Goal: Task Accomplishment & Management: Use online tool/utility

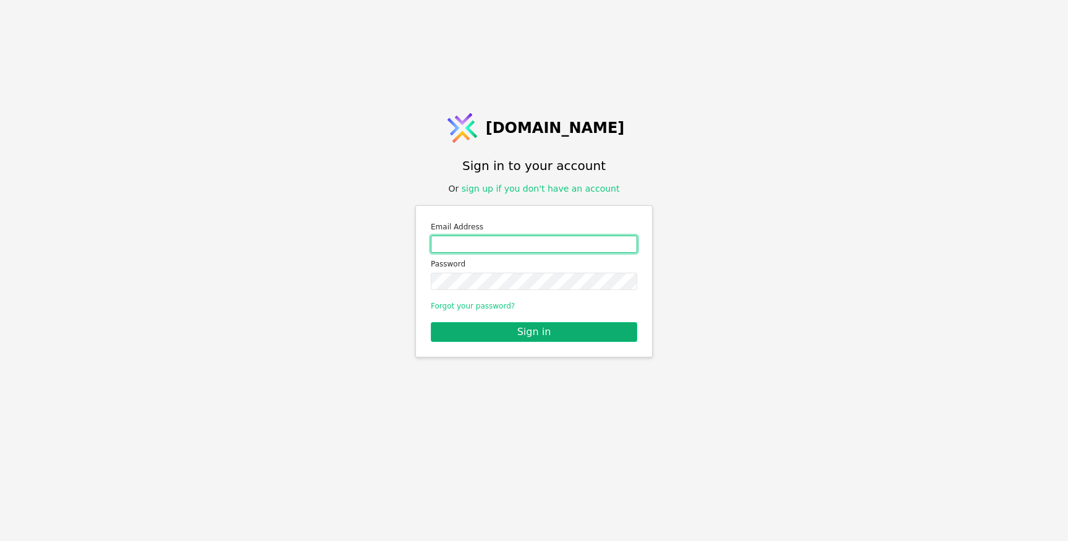
type input "[PERSON_NAME][EMAIL_ADDRESS][DOMAIN_NAME]"
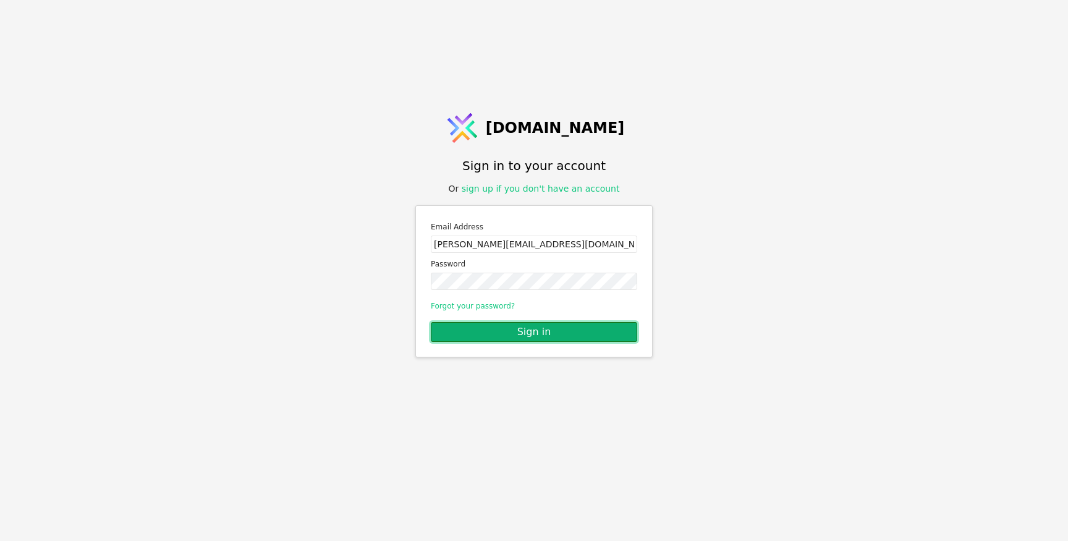
click at [551, 334] on button "Sign in" at bounding box center [534, 332] width 206 height 20
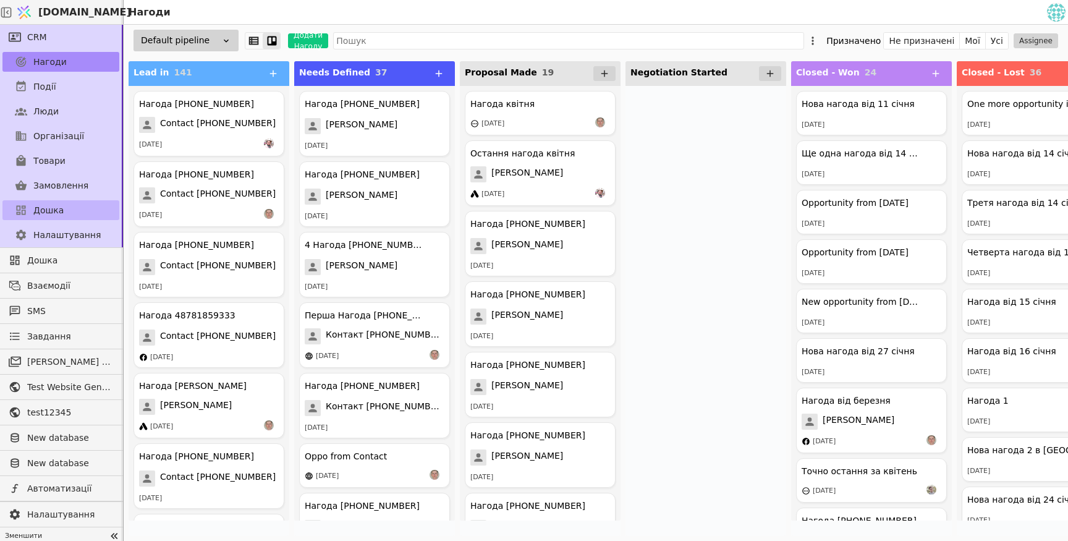
click at [59, 210] on span "Дошка" at bounding box center [48, 210] width 30 height 13
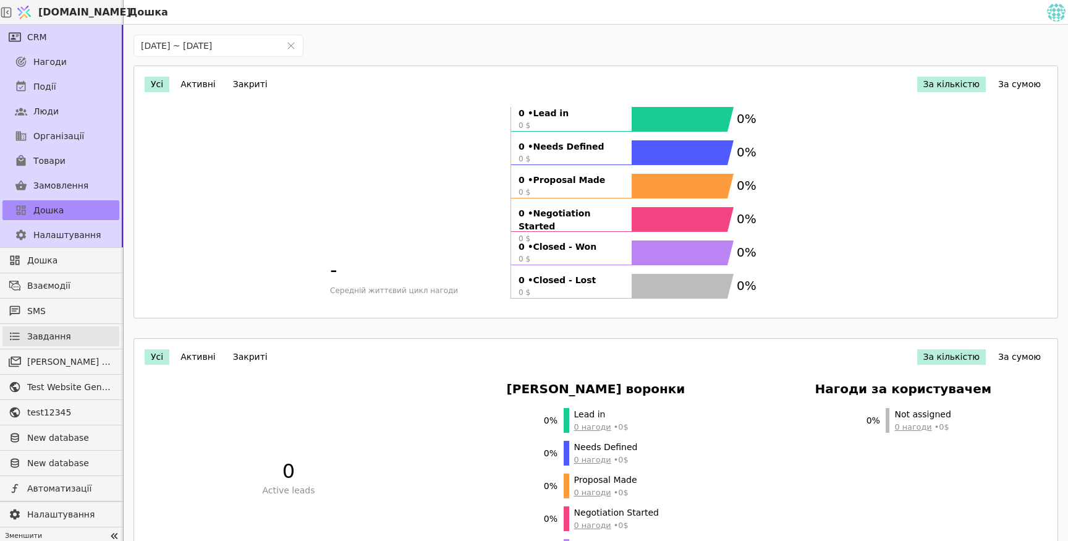
click at [68, 336] on link "Завдання" at bounding box center [60, 336] width 117 height 20
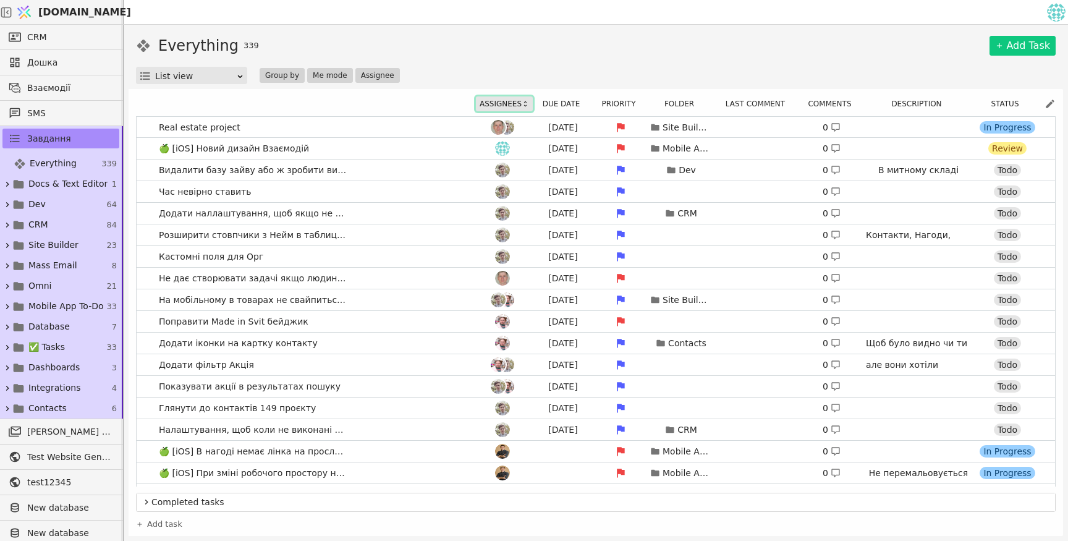
click at [497, 107] on button "Assignees" at bounding box center [504, 103] width 57 height 15
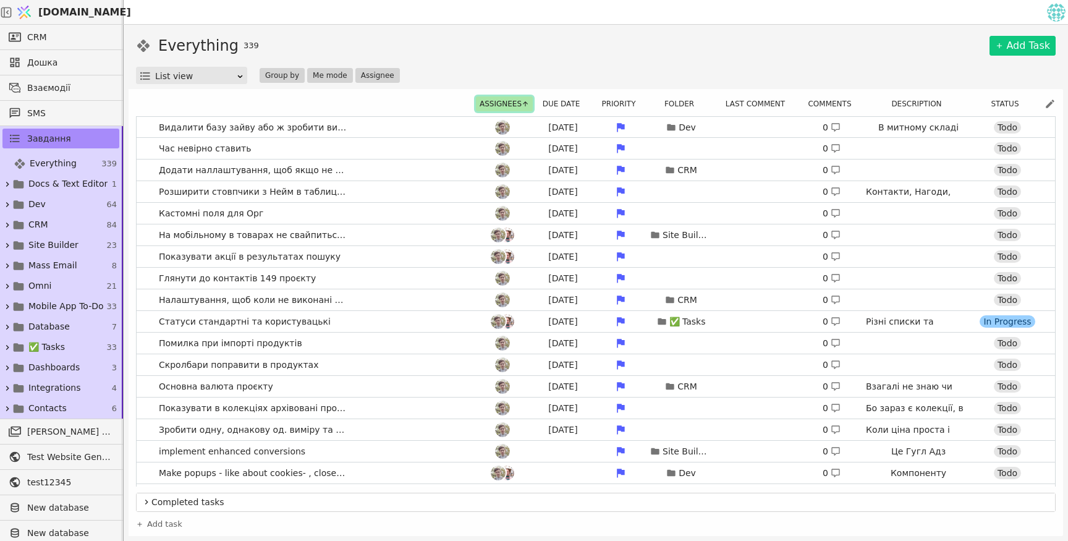
click at [497, 107] on button "Assignees" at bounding box center [504, 103] width 57 height 15
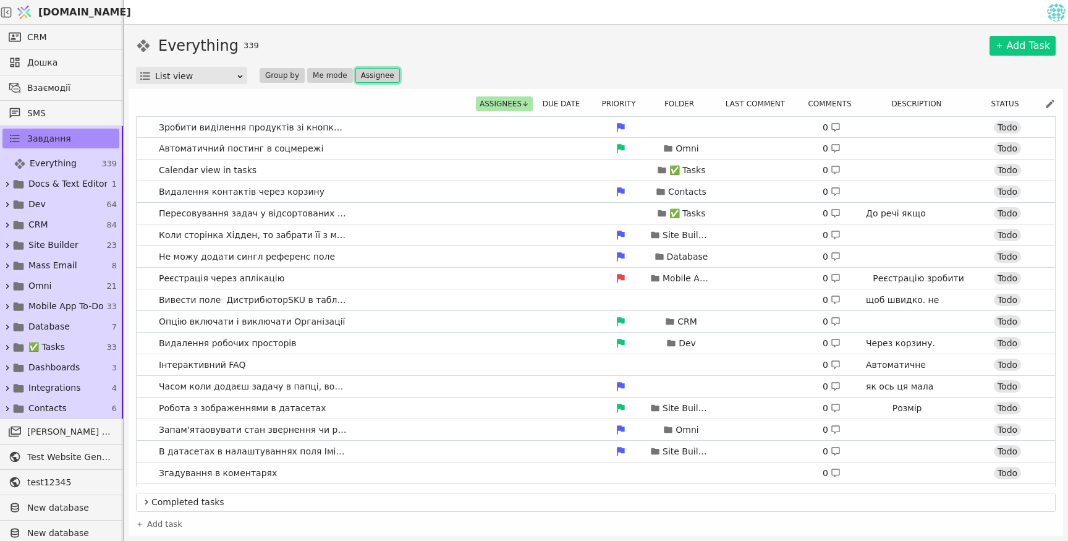
click at [371, 70] on button "Assignee" at bounding box center [377, 75] width 44 height 15
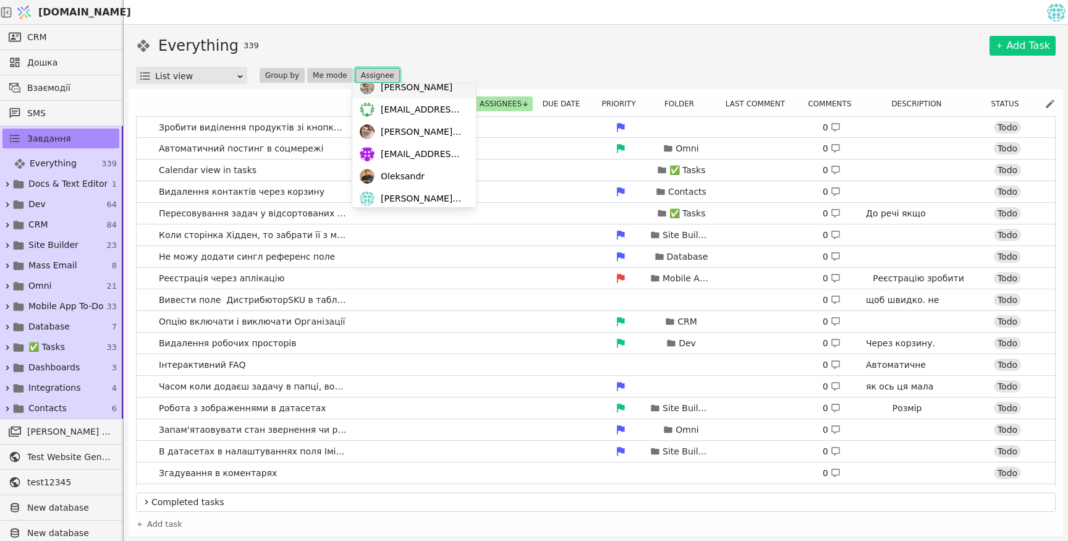
scroll to position [106, 0]
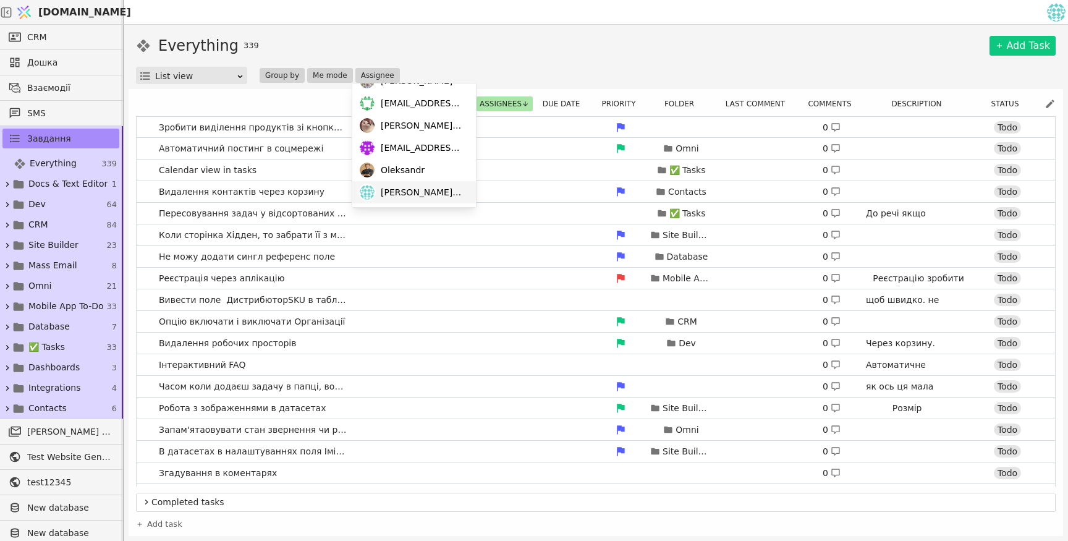
click at [418, 191] on span "[PERSON_NAME][EMAIL_ADDRESS][DOMAIN_NAME]" at bounding box center [422, 192] width 83 height 13
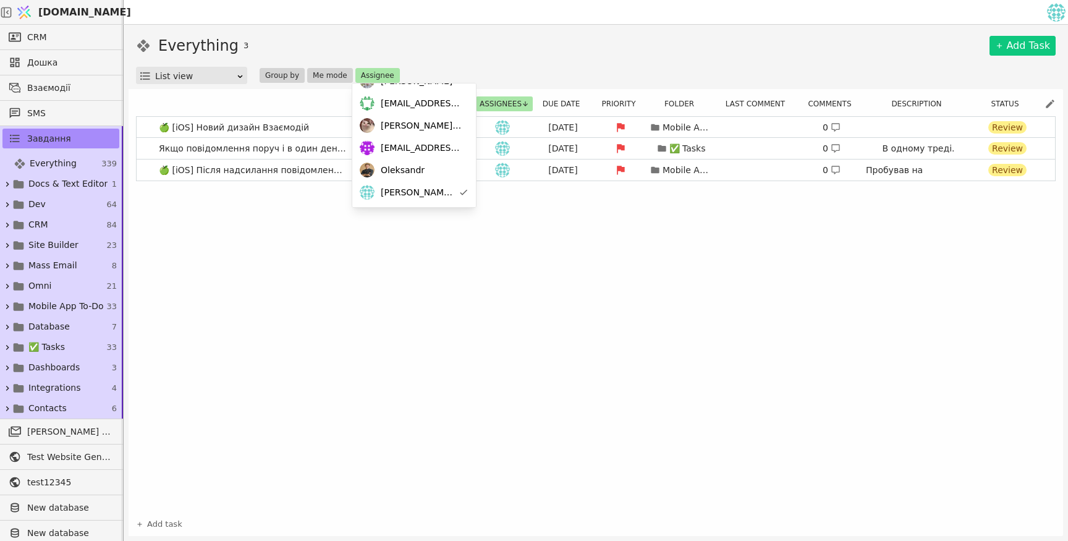
click at [532, 51] on div "Everything 3 Add Task" at bounding box center [595, 46] width 919 height 22
click at [378, 82] on button "Assignee" at bounding box center [377, 75] width 44 height 15
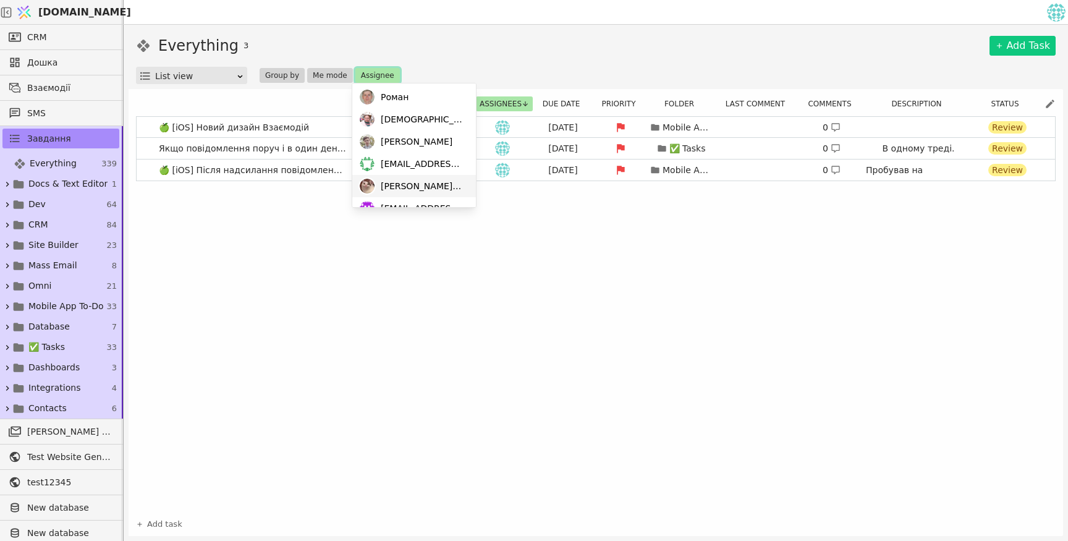
scroll to position [106, 0]
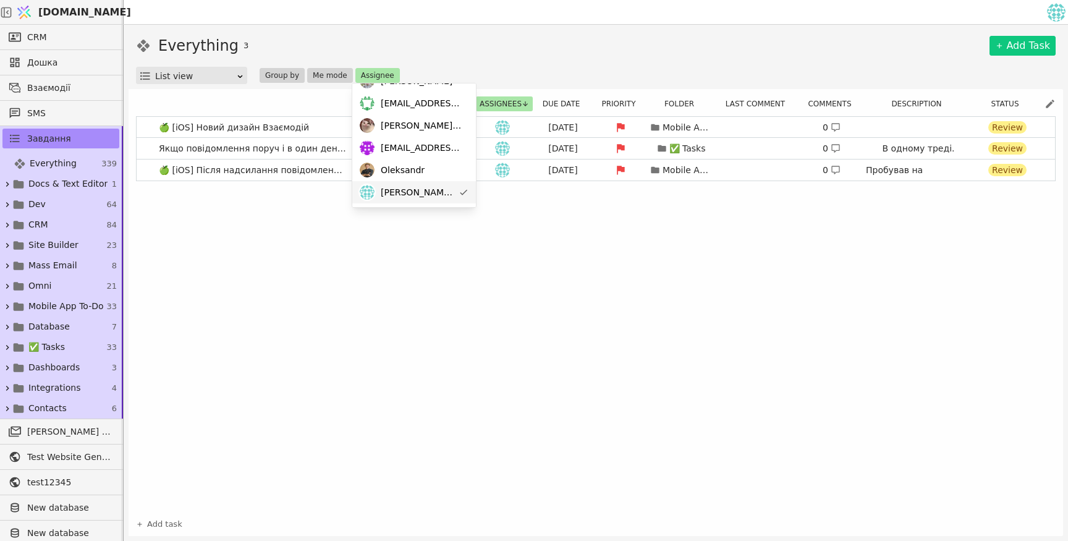
click at [408, 192] on span "[PERSON_NAME][EMAIL_ADDRESS][DOMAIN_NAME]" at bounding box center [417, 192] width 73 height 13
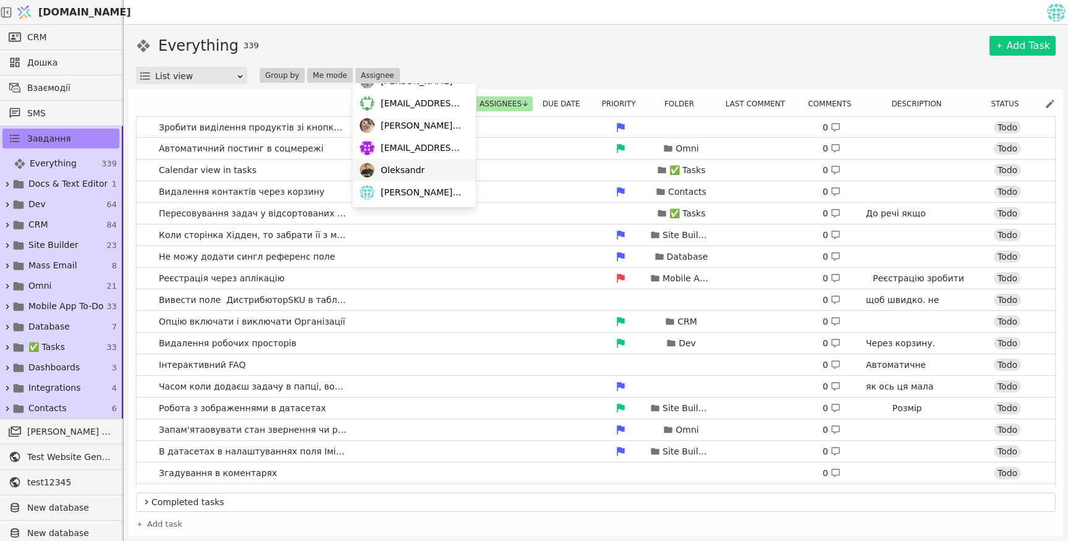
click at [405, 175] on span "Oleksandr" at bounding box center [403, 170] width 44 height 13
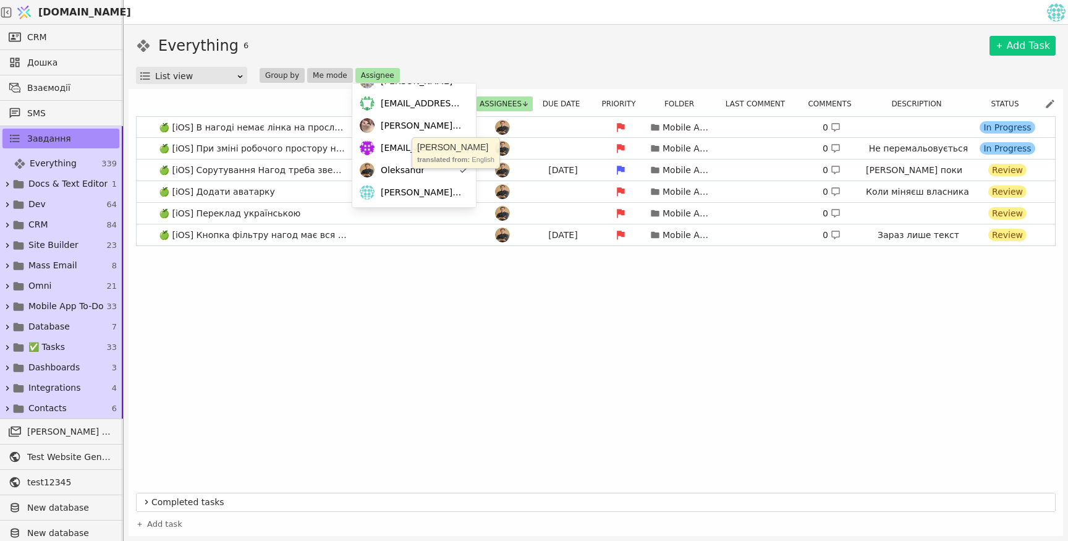
click at [525, 59] on div "Everything 6 Add Task List view Group by Me mode Assignee" at bounding box center [595, 59] width 919 height 49
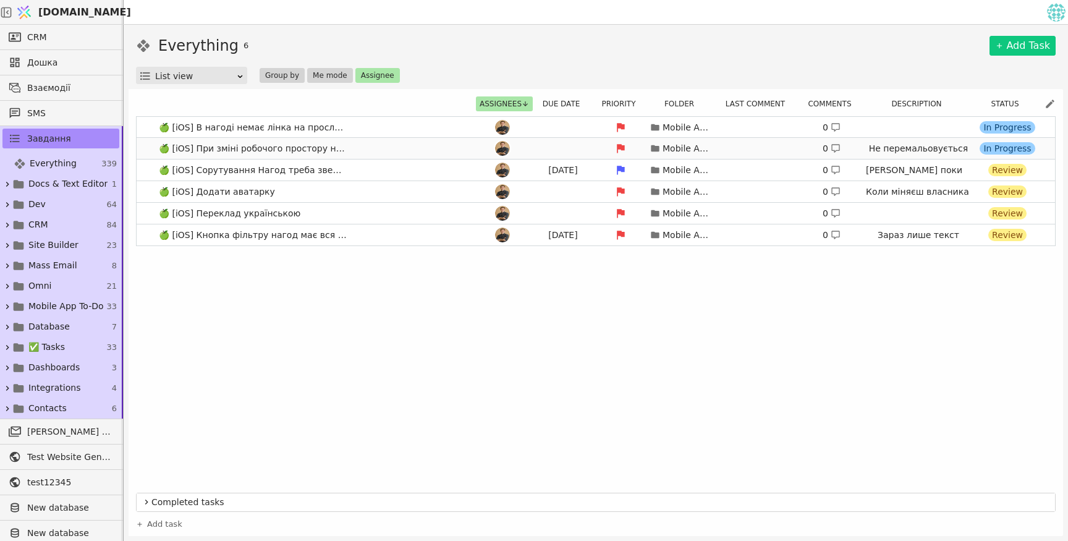
click at [360, 150] on link "🍏 [iOS] При зміні робочого простору не міняються стадії Mobile App To-Do 0 Не п…" at bounding box center [596, 148] width 918 height 21
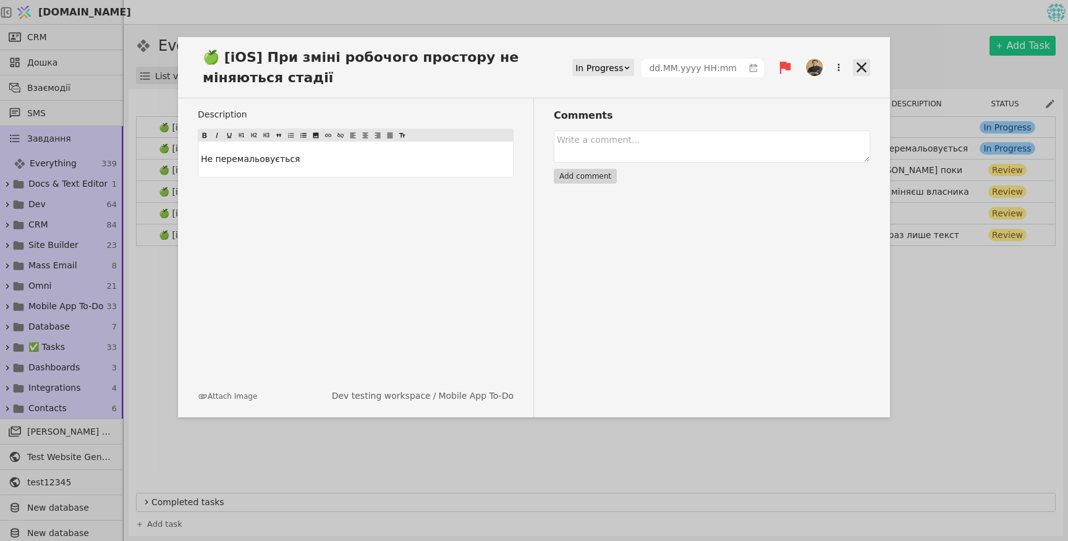
click at [861, 67] on icon at bounding box center [861, 67] width 10 height 10
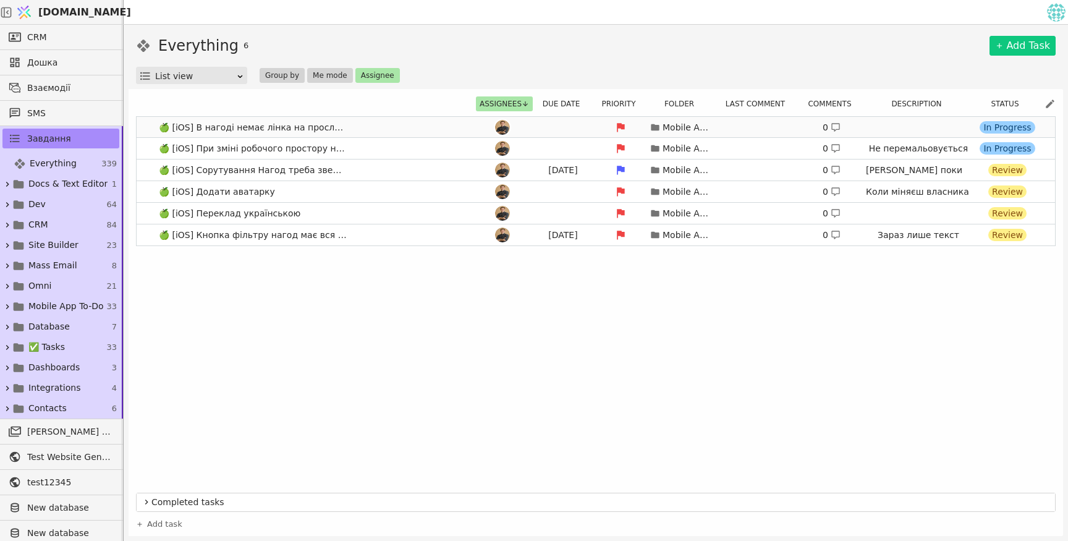
click at [427, 125] on link "🍏 [iOS] В нагоді немає лінка на прослуховування розмови Mobile App To-Do 0 In P…" at bounding box center [596, 127] width 918 height 21
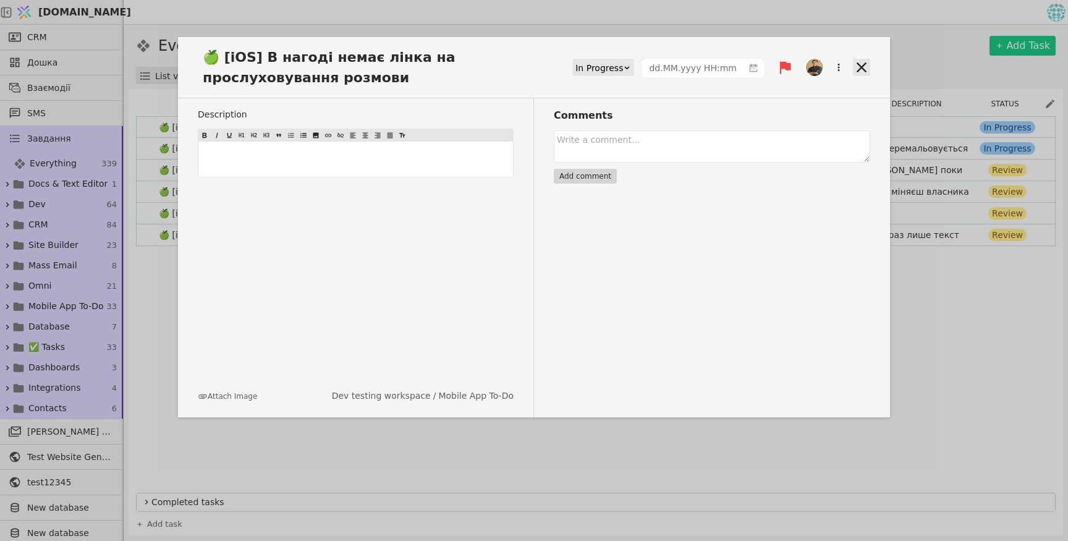
click at [859, 65] on icon at bounding box center [861, 67] width 10 height 10
